Goal: Manage account settings

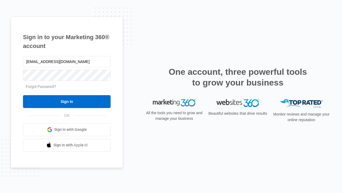
type input "[EMAIL_ADDRESS][DOMAIN_NAME]"
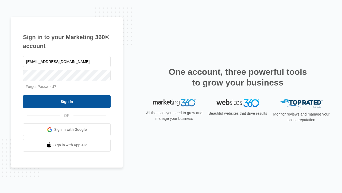
click at [67, 101] on input "Sign In" at bounding box center [67, 101] width 88 height 13
